Goal: Find specific page/section: Find specific page/section

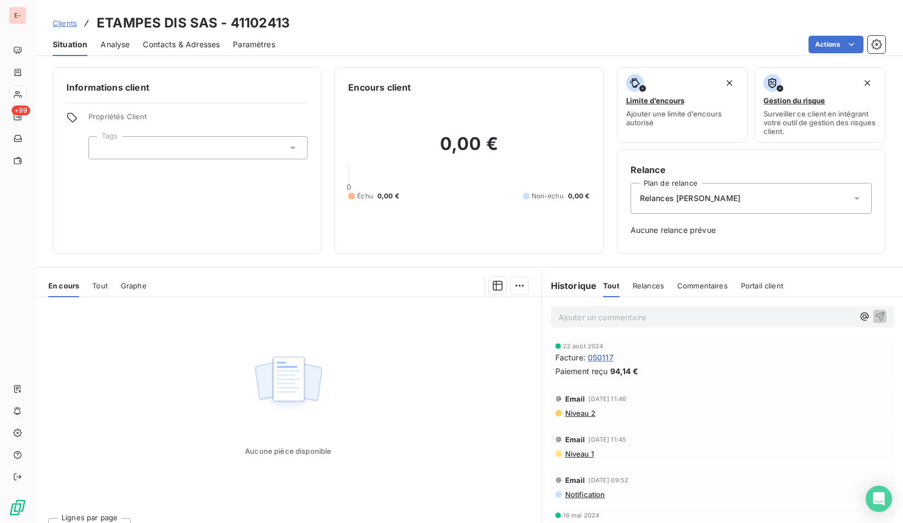
click at [69, 24] on span "Clients" at bounding box center [65, 23] width 24 height 9
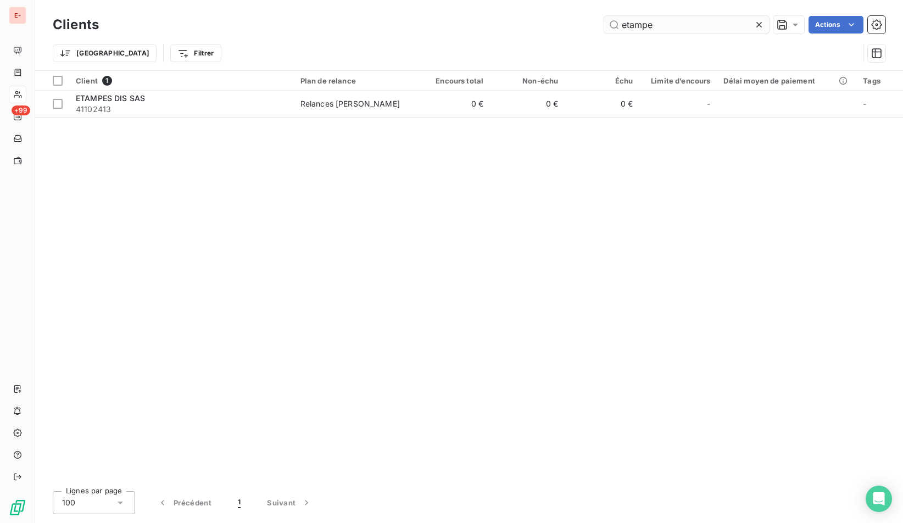
click at [635, 22] on input "etampe" at bounding box center [686, 25] width 165 height 18
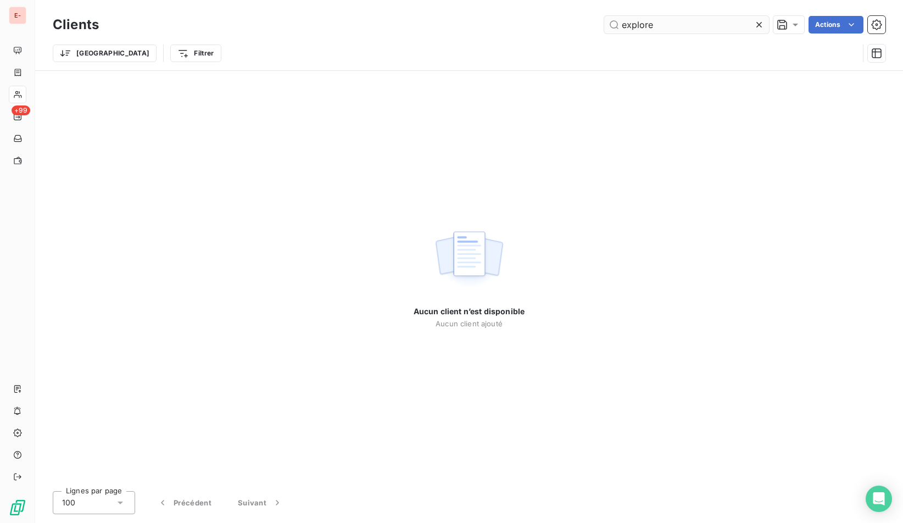
click at [633, 27] on input "explore" at bounding box center [686, 25] width 165 height 18
click at [650, 24] on input "faureci" at bounding box center [686, 25] width 165 height 18
click at [650, 26] on input "faureci" at bounding box center [686, 25] width 165 height 18
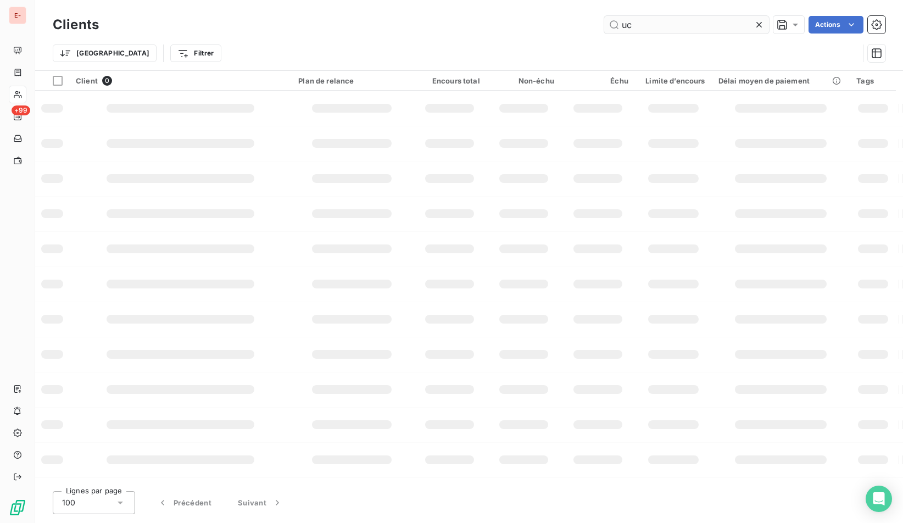
type input "u"
type input "a"
type input "f"
click at [289, 113] on td at bounding box center [180, 108] width 222 height 35
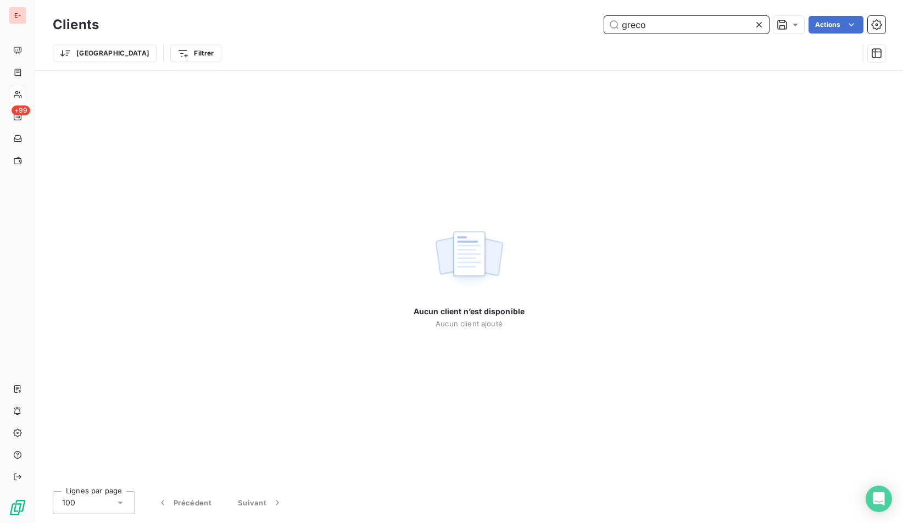
click at [664, 27] on input "greco" at bounding box center [686, 25] width 165 height 18
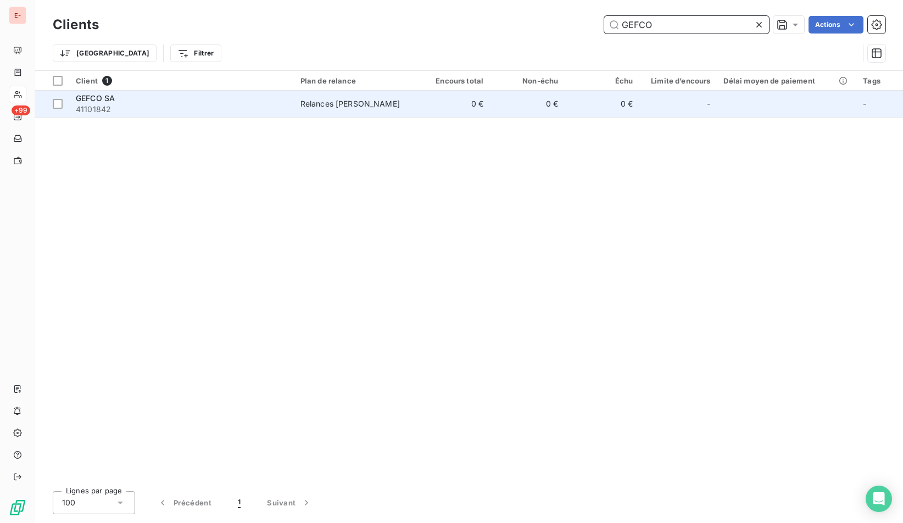
type input "GEFCO"
click at [214, 91] on td "GEFCO SA 41101842" at bounding box center [181, 104] width 225 height 26
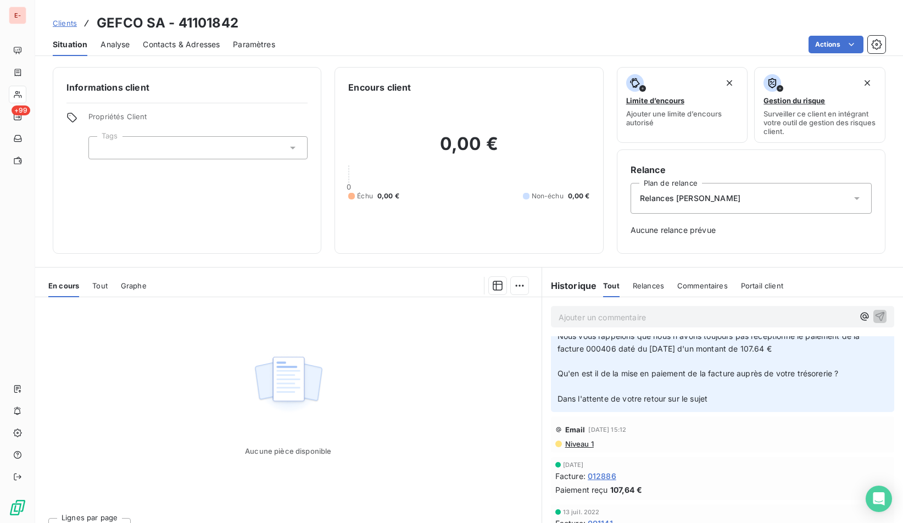
scroll to position [19, 0]
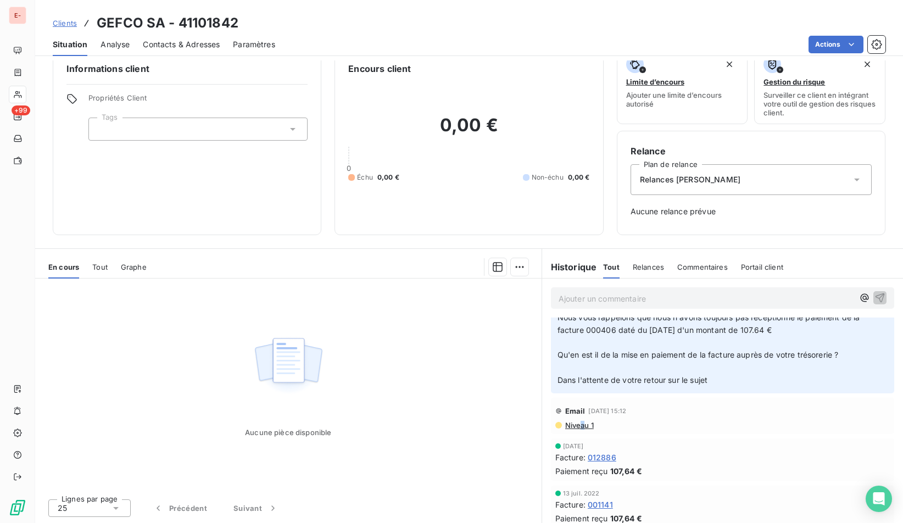
click at [578, 421] on span "Niveau 1" at bounding box center [579, 425] width 30 height 9
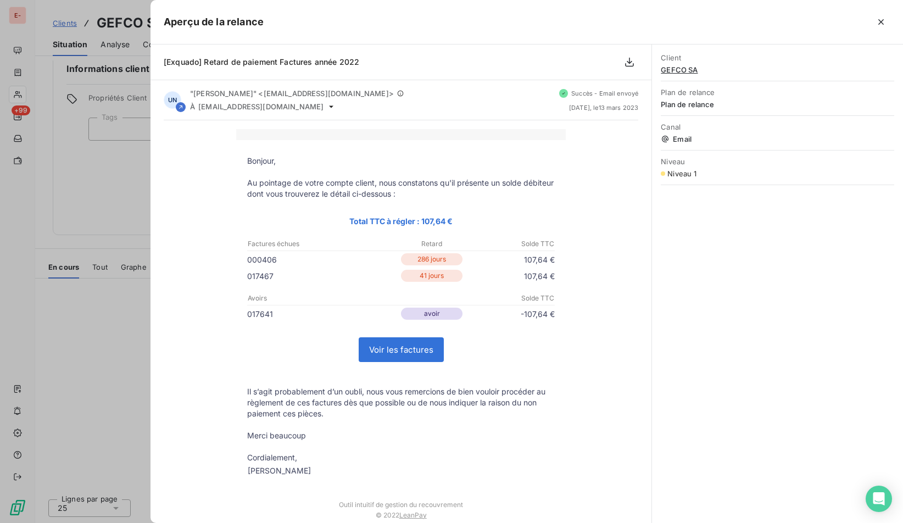
click at [257, 262] on p "000406" at bounding box center [324, 260] width 154 height 12
copy p "000406"
drag, startPoint x: 59, startPoint y: 23, endPoint x: 65, endPoint y: 25, distance: 6.4
click at [59, 23] on div at bounding box center [451, 261] width 903 height 523
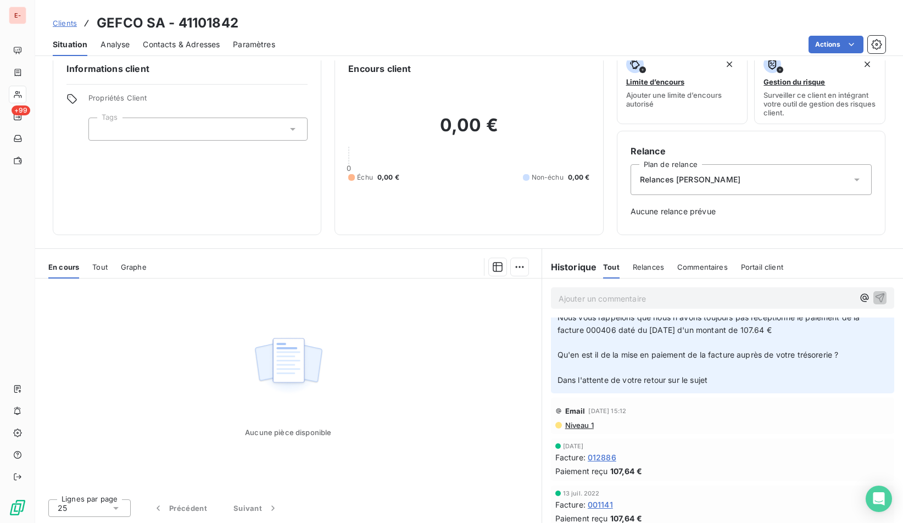
click at [65, 25] on span "Clients" at bounding box center [65, 23] width 24 height 9
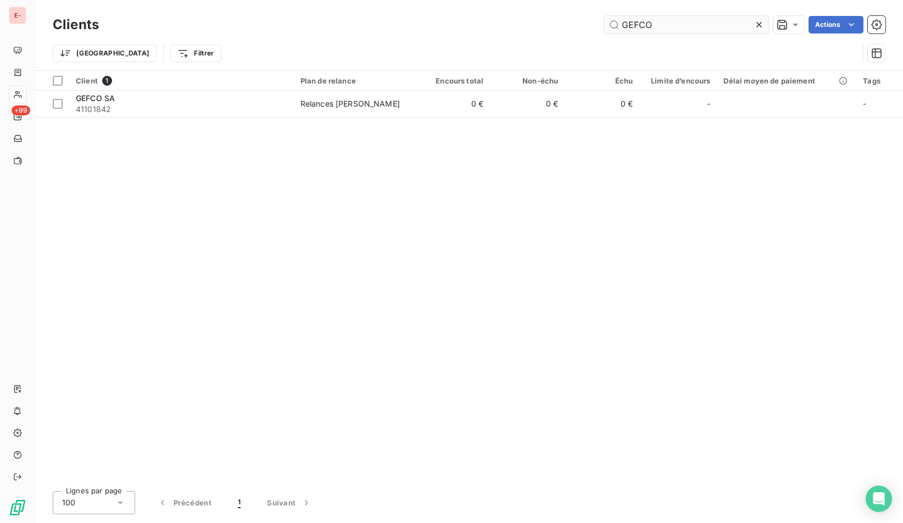
click at [639, 23] on input "GEFCO" at bounding box center [686, 25] width 165 height 18
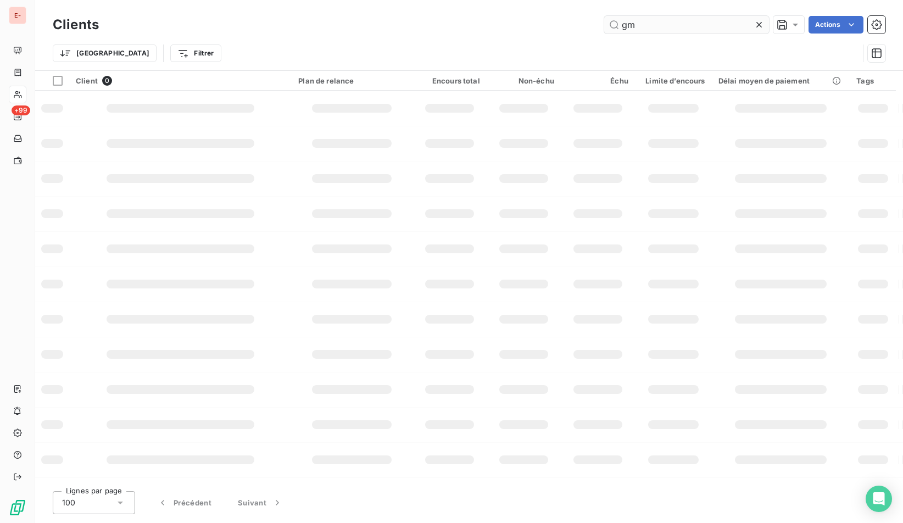
type input "g"
type input "h"
type input "c"
type input "C"
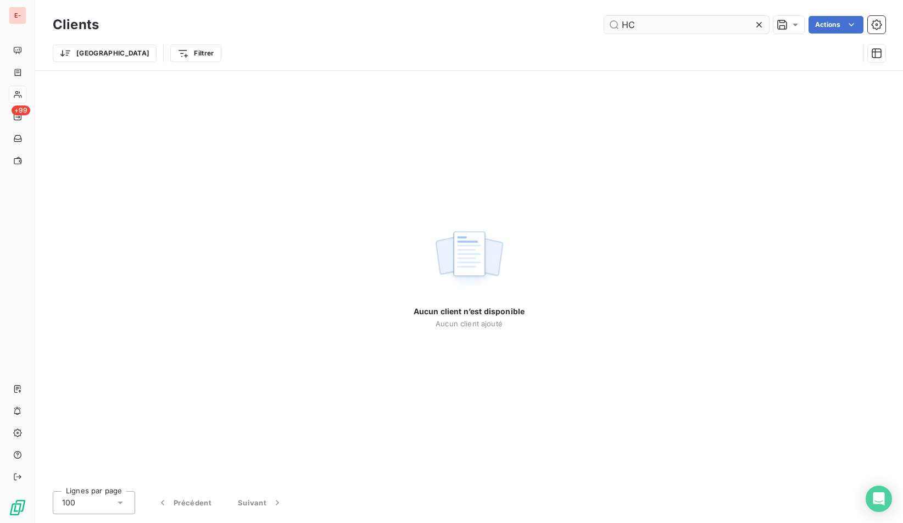
type input "H"
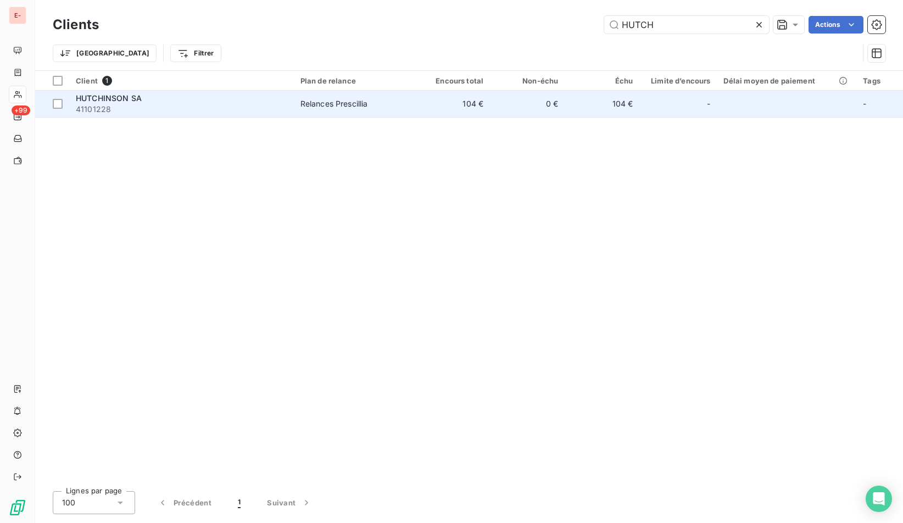
type input "HUTCH"
click at [207, 102] on div "HUTCHINSON SA" at bounding box center [181, 98] width 211 height 11
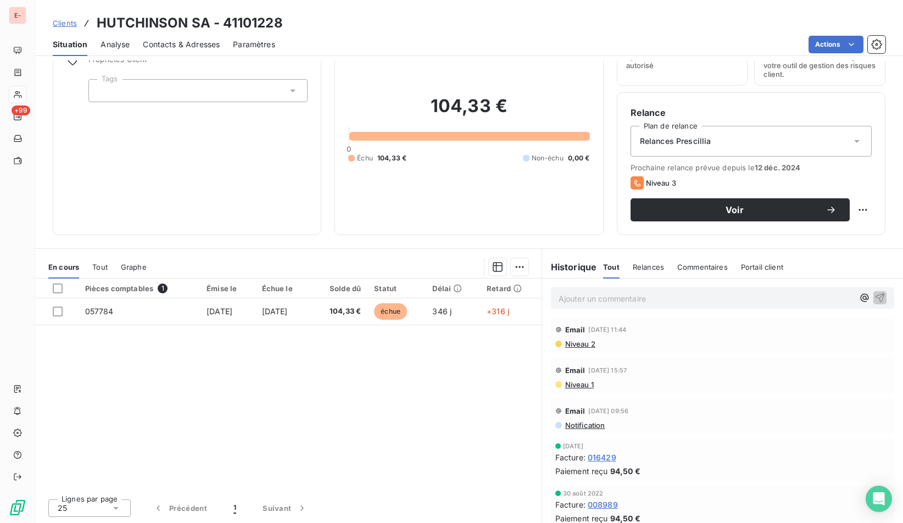
scroll to position [1594, 0]
click at [578, 423] on span "Notification" at bounding box center [584, 427] width 41 height 9
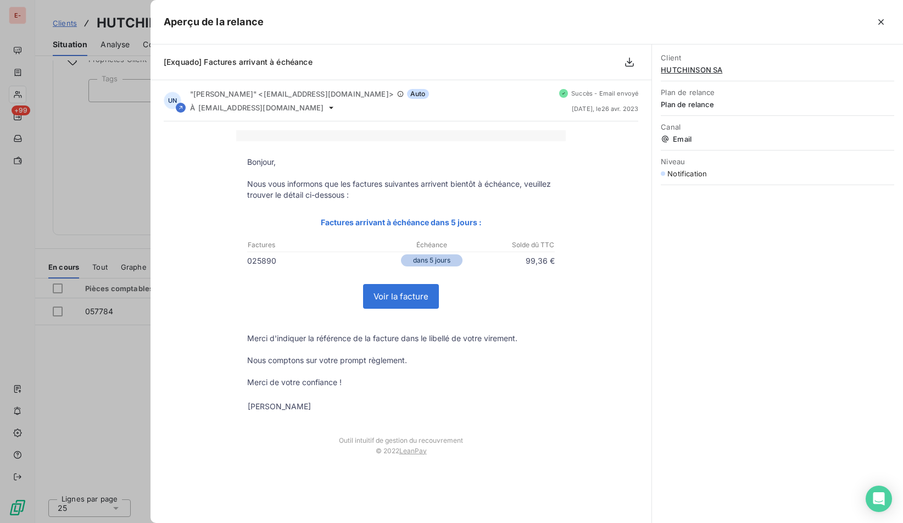
click at [108, 370] on div at bounding box center [451, 261] width 903 height 523
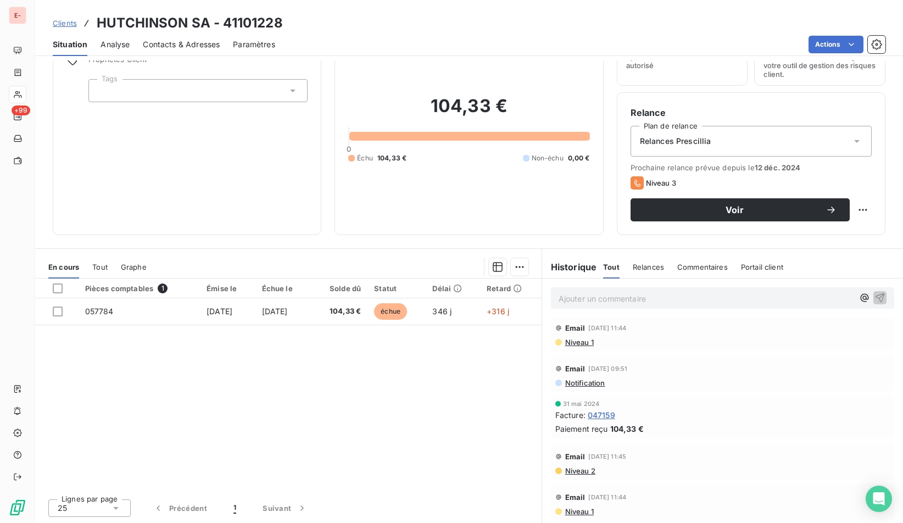
scroll to position [192, 0]
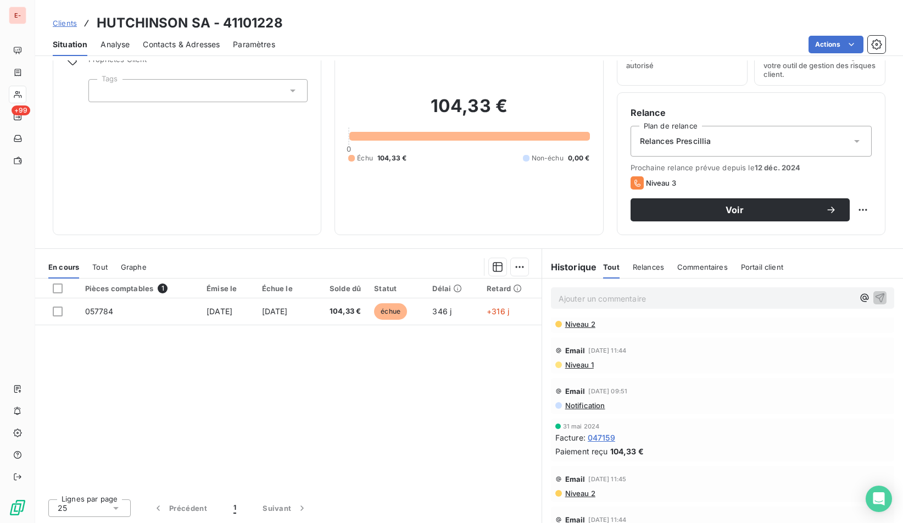
click at [69, 24] on span "Clients" at bounding box center [65, 23] width 24 height 9
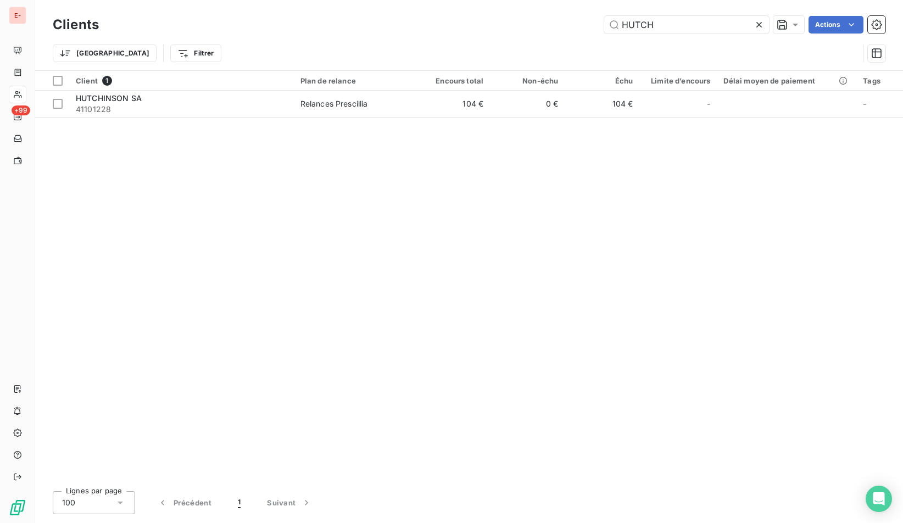
click at [670, 33] on div "Clients HUTCH Actions" at bounding box center [469, 24] width 832 height 23
click at [673, 19] on input "HUTCH" at bounding box center [686, 25] width 165 height 18
click at [672, 19] on input "HUTCH" at bounding box center [686, 25] width 165 height 18
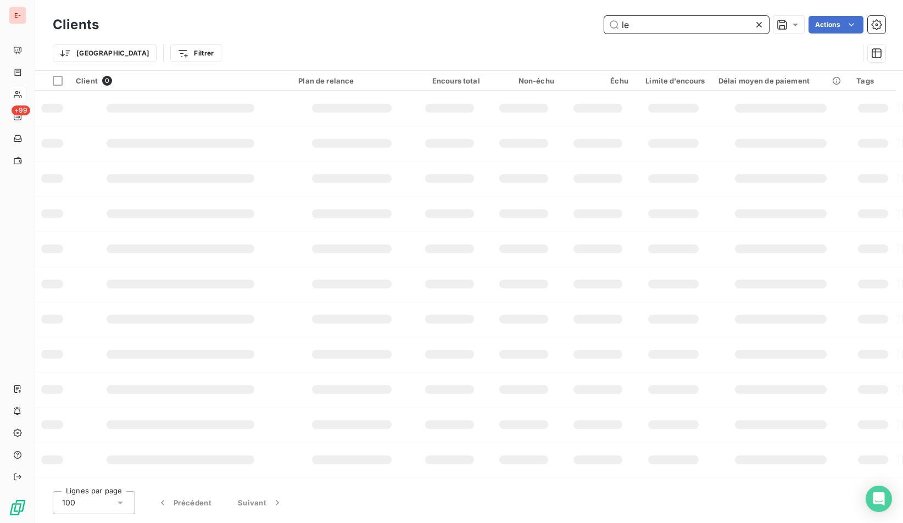
type input "l"
type input "b"
type input "m"
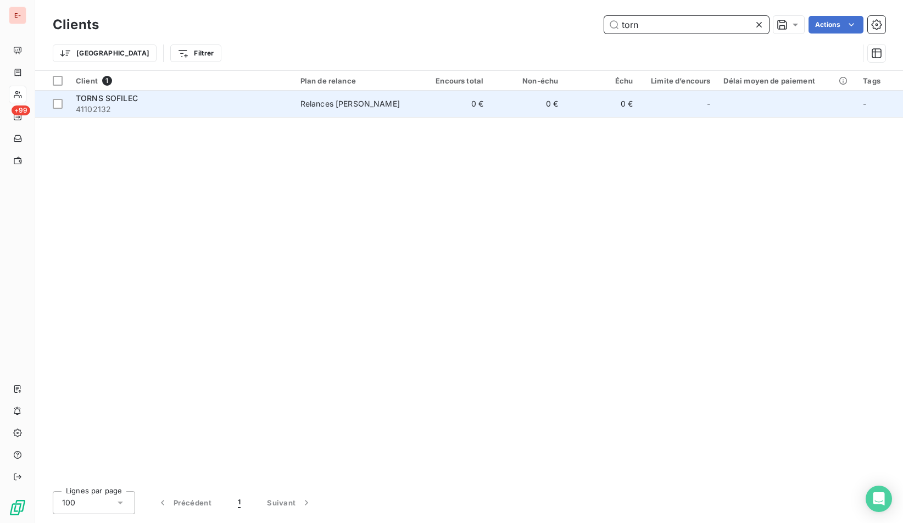
type input "torn"
click at [241, 94] on div "TORNS SOFILEC" at bounding box center [181, 98] width 211 height 11
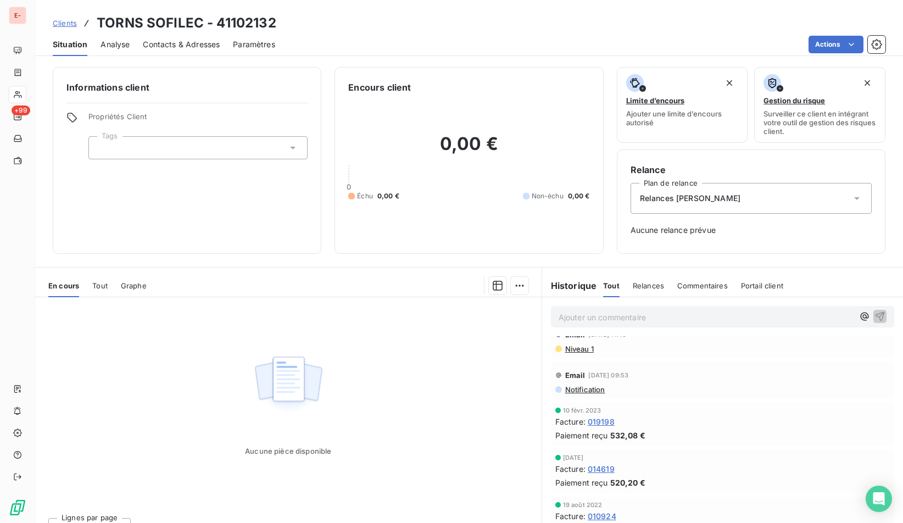
scroll to position [19, 0]
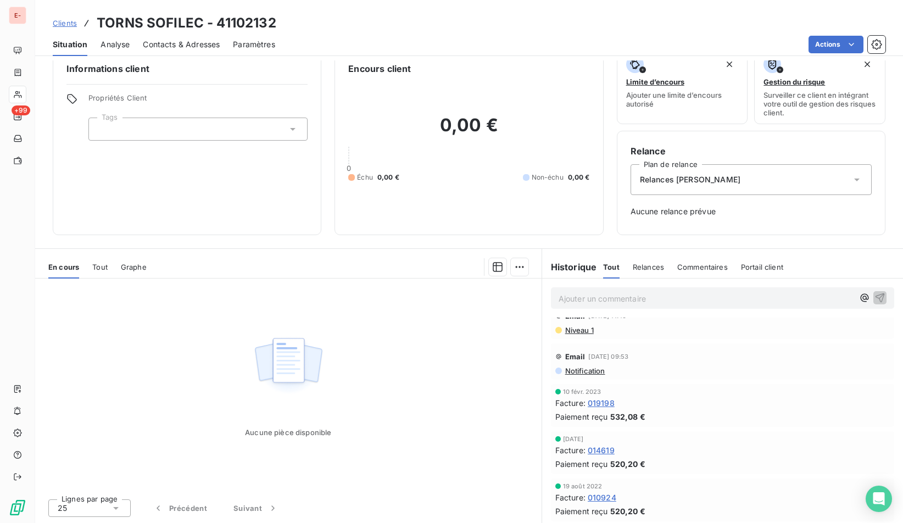
click at [586, 367] on span "Notification" at bounding box center [584, 370] width 41 height 9
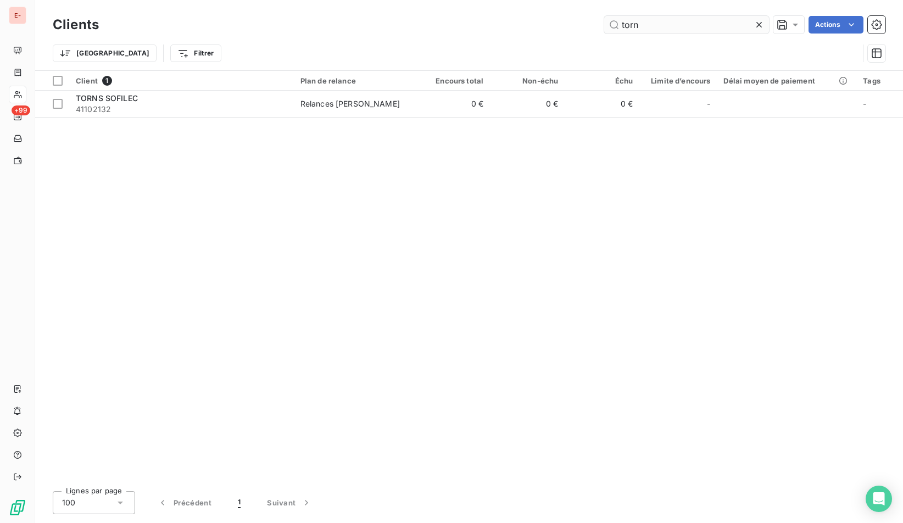
click at [661, 23] on input "torn" at bounding box center [686, 25] width 165 height 18
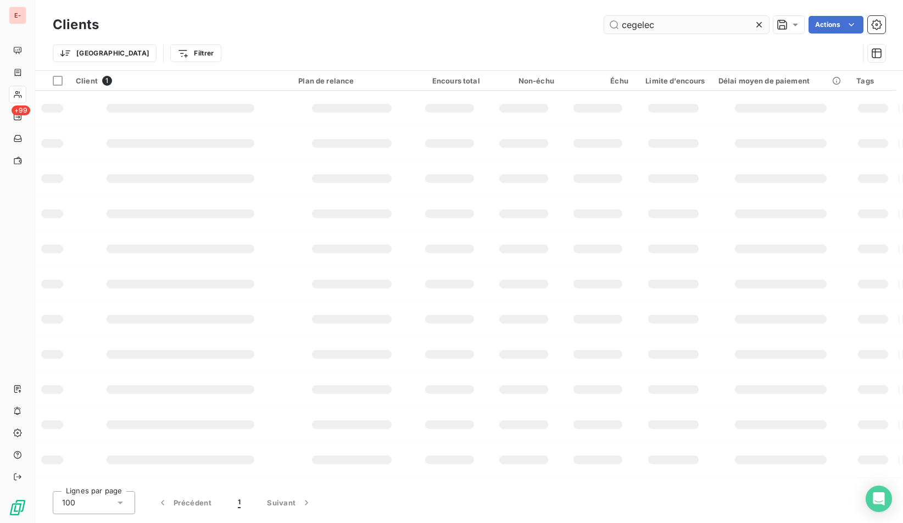
type input "cegelec"
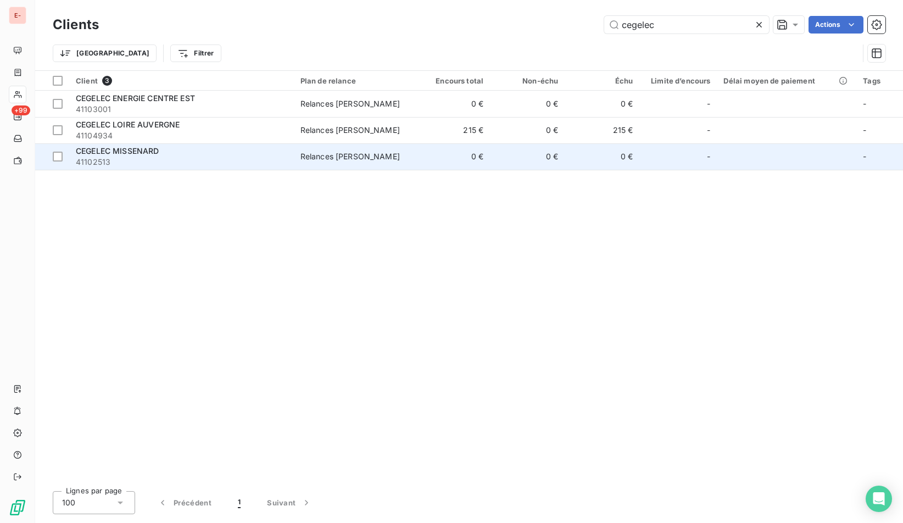
click at [224, 153] on div "CEGELEC MISSENARD" at bounding box center [181, 151] width 211 height 11
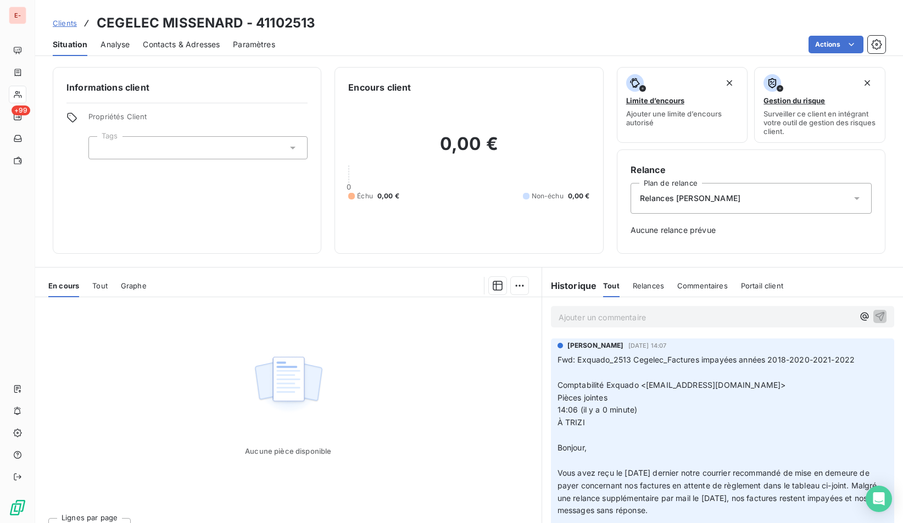
click at [66, 26] on span "Clients" at bounding box center [65, 23] width 24 height 9
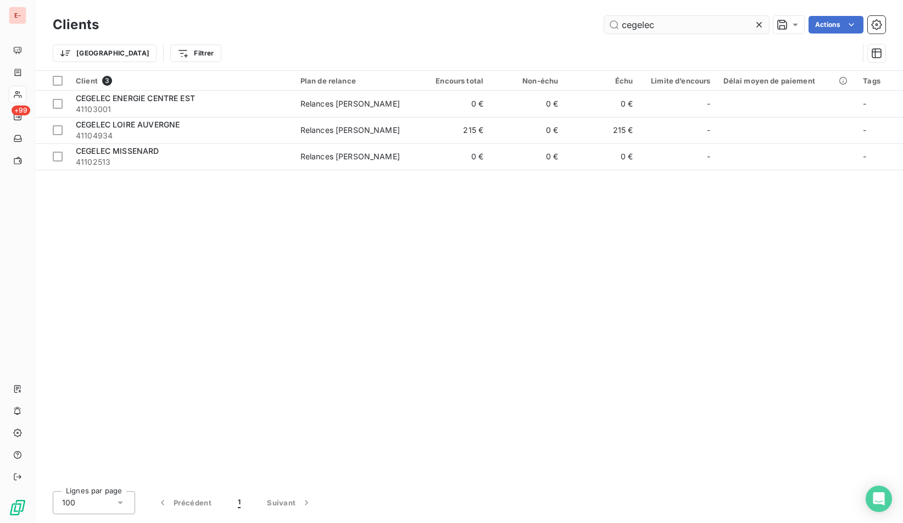
click at [670, 22] on input "cegelec" at bounding box center [686, 25] width 165 height 18
type input "n"
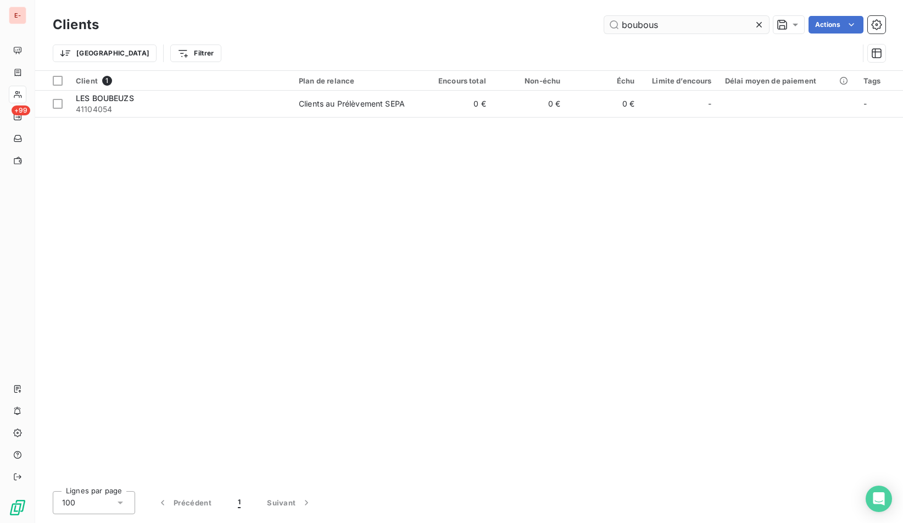
type input "boubous"
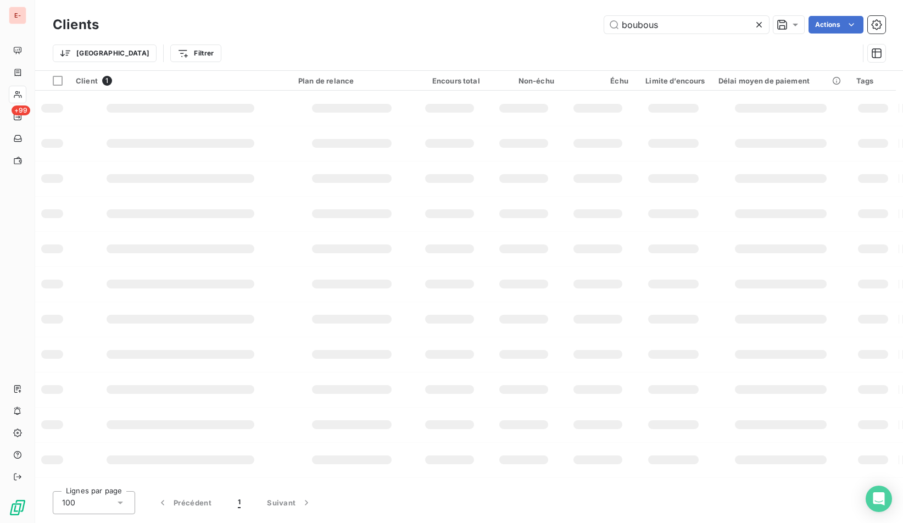
click at [248, 104] on div at bounding box center [181, 108] width 148 height 9
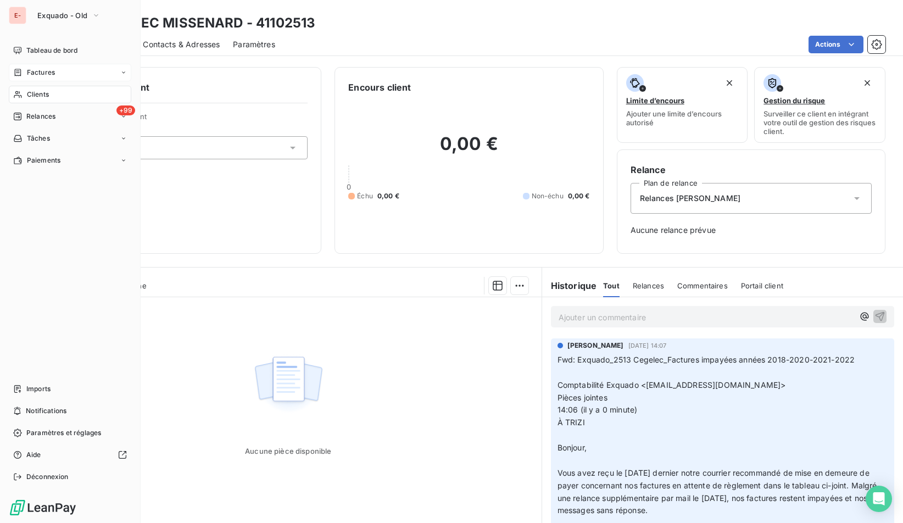
click at [19, 70] on icon at bounding box center [17, 72] width 9 height 9
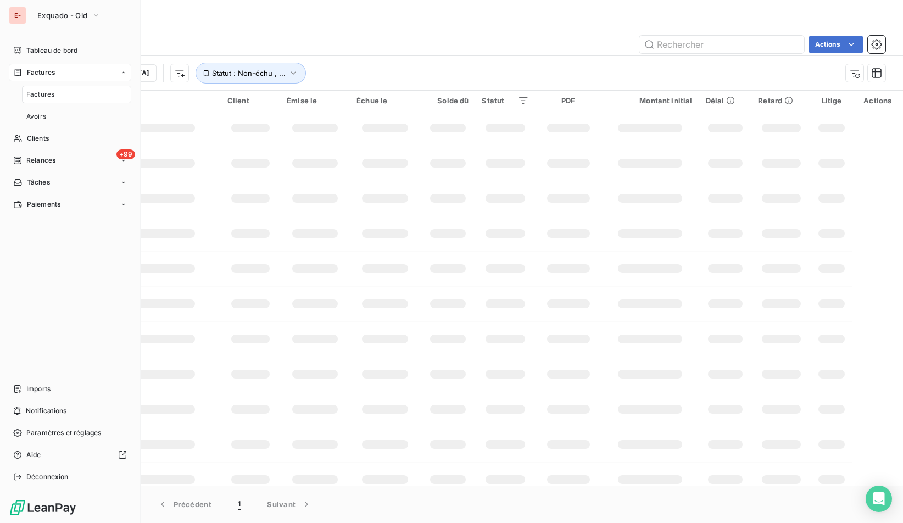
click at [40, 68] on span "Factures" at bounding box center [41, 73] width 28 height 10
click at [58, 90] on div "Clients" at bounding box center [70, 95] width 122 height 18
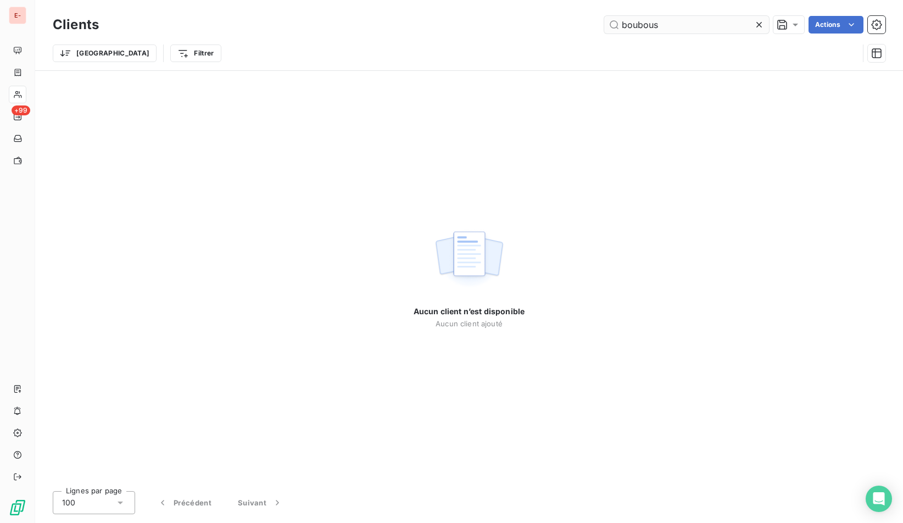
click at [668, 27] on input "boubous" at bounding box center [686, 25] width 165 height 18
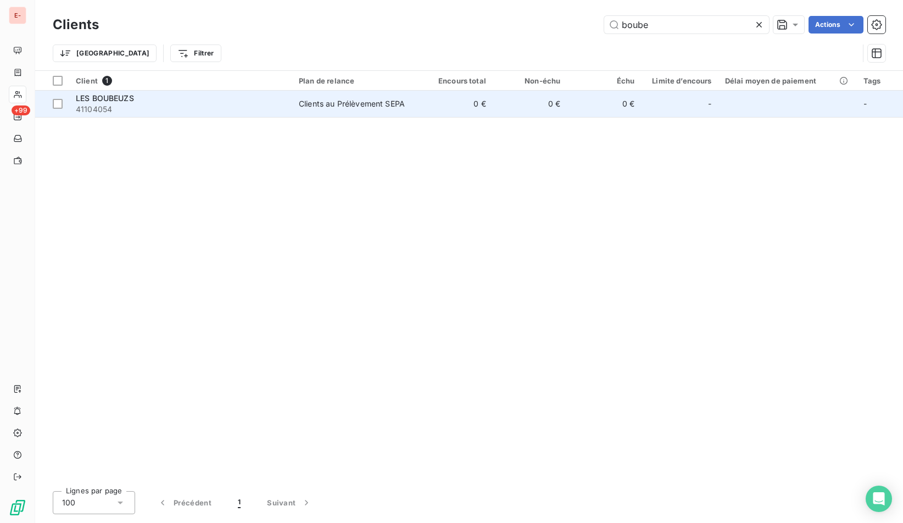
type input "boube"
click at [266, 99] on div "LES BOUBEUZS" at bounding box center [181, 98] width 210 height 11
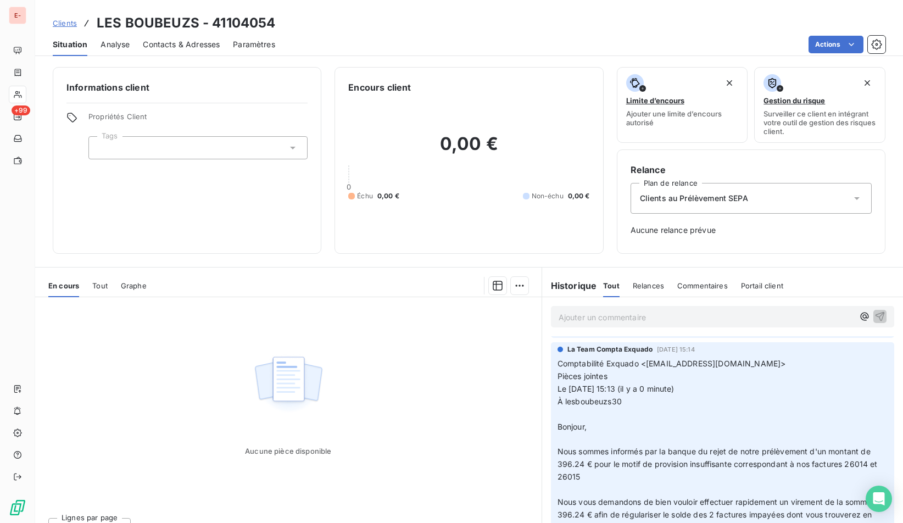
scroll to position [19, 0]
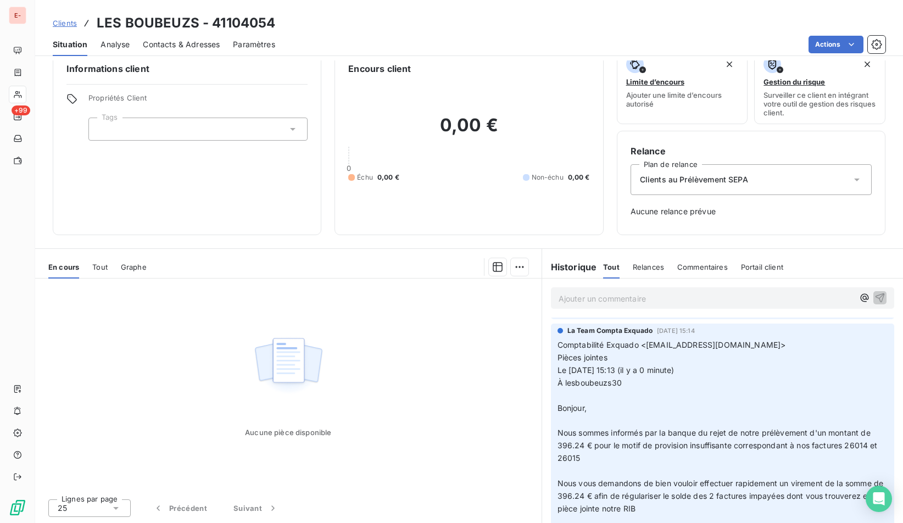
click at [857, 428] on span "Nous sommes informés par la banque du rejet de notre prélèvement d'un montant d…" at bounding box center [718, 445] width 322 height 35
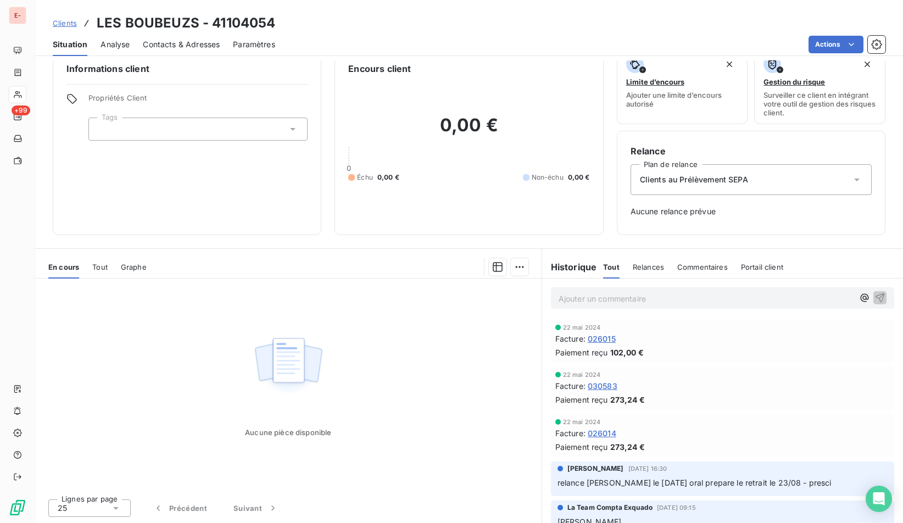
scroll to position [0, 0]
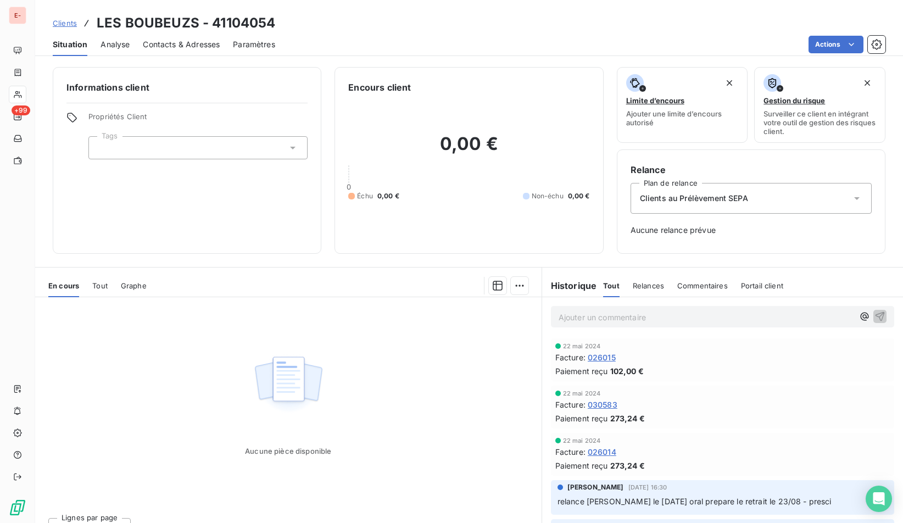
click at [66, 25] on span "Clients" at bounding box center [65, 23] width 24 height 9
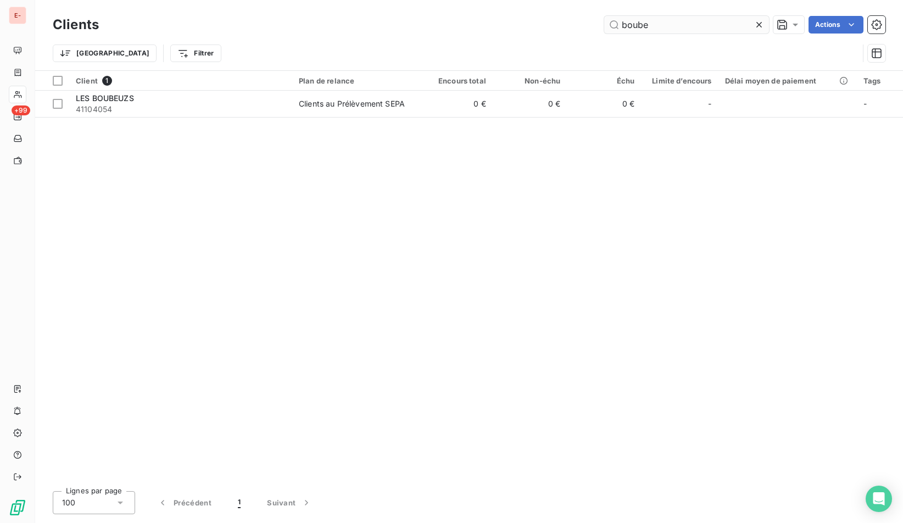
click at [633, 30] on input "boube" at bounding box center [686, 25] width 165 height 18
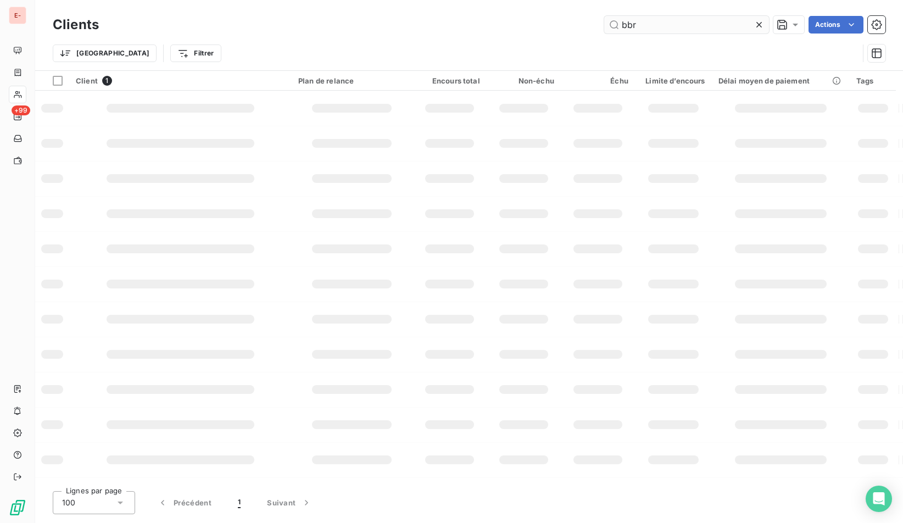
type input "bbr"
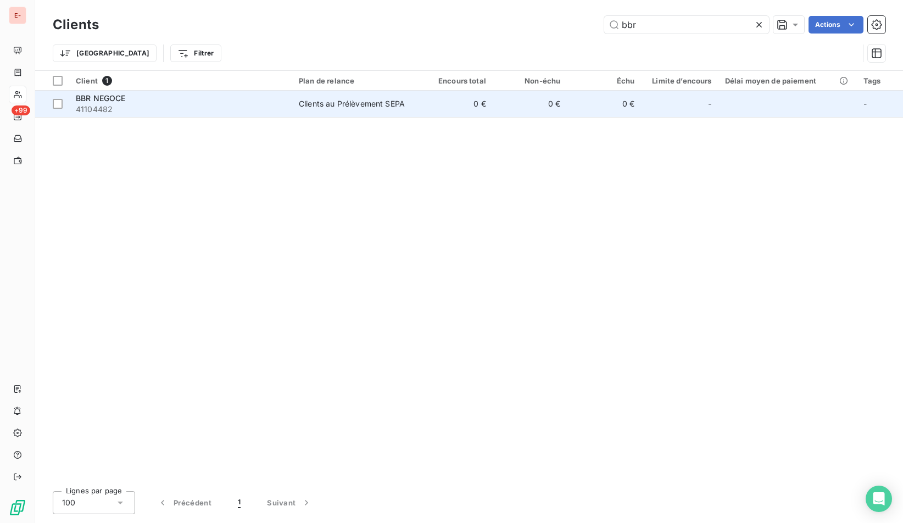
click at [195, 107] on span "41104482" at bounding box center [181, 109] width 210 height 11
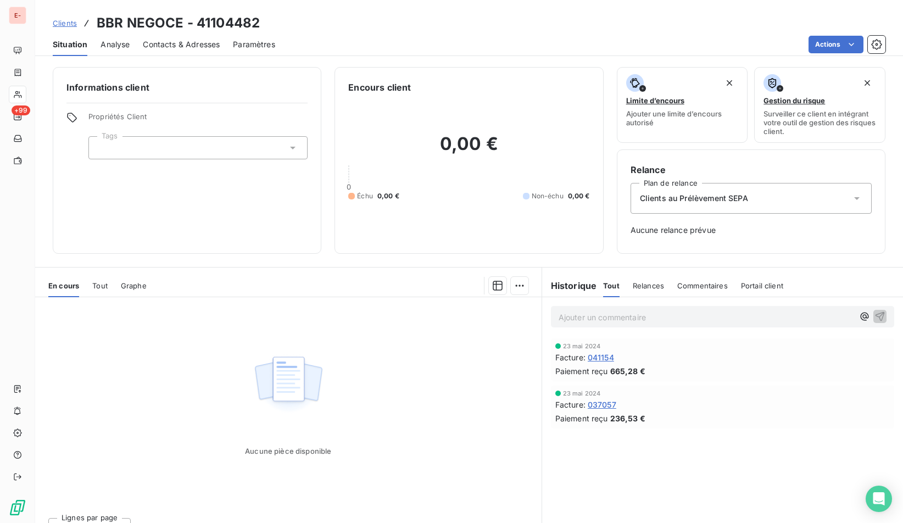
click at [695, 288] on span "Commentaires" at bounding box center [702, 285] width 51 height 9
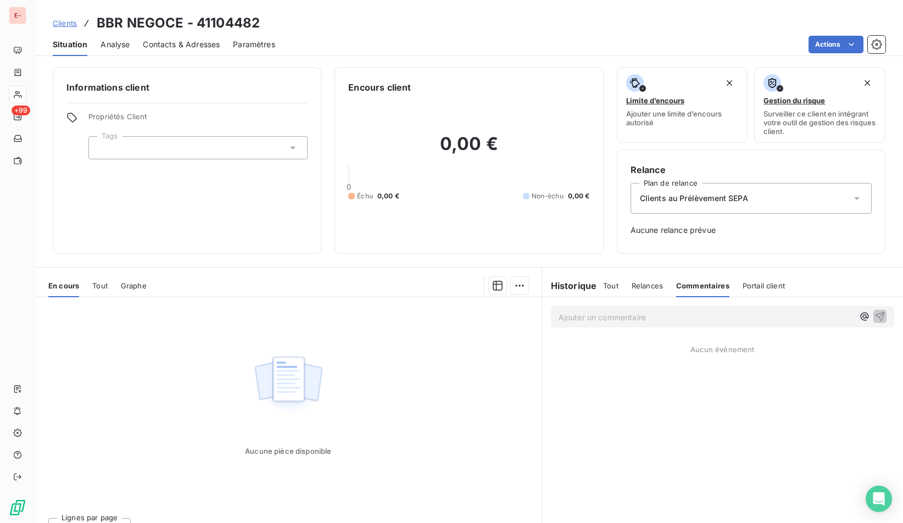
click at [577, 285] on h6 "Historique" at bounding box center [569, 285] width 55 height 13
click at [611, 284] on span "Tout" at bounding box center [610, 285] width 15 height 9
